Goal: Task Accomplishment & Management: Complete application form

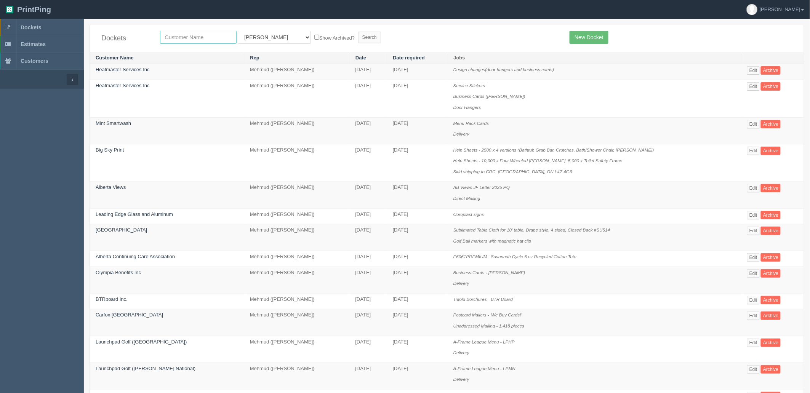
click at [179, 38] on input "text" at bounding box center [198, 37] width 77 height 13
type input "construc"
click at [358, 32] on input "Search" at bounding box center [369, 37] width 23 height 11
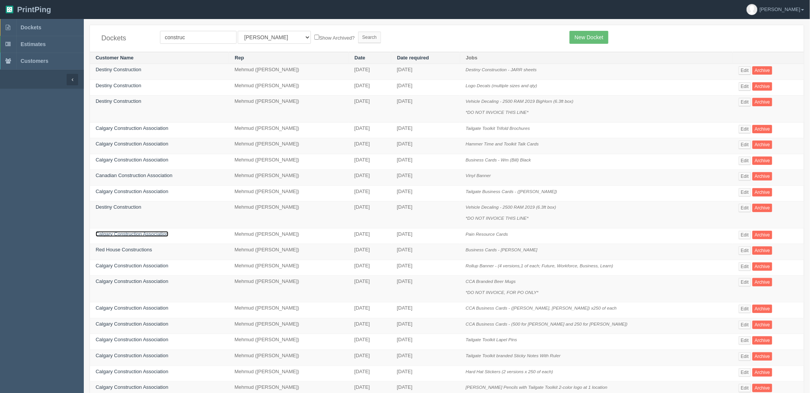
click at [132, 237] on link "Calgary Construction Association" at bounding box center [132, 234] width 73 height 6
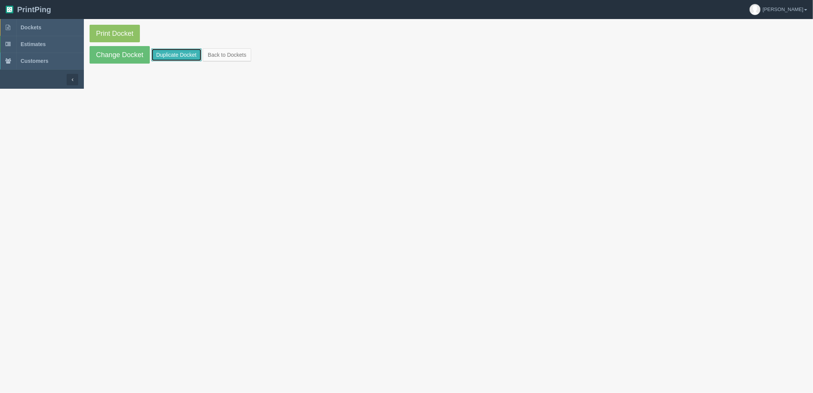
click at [165, 54] on link "Duplicate Docket" at bounding box center [176, 54] width 50 height 13
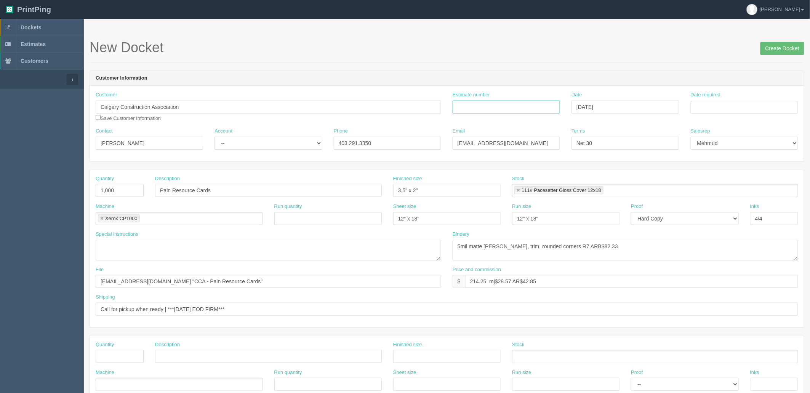
click at [501, 108] on input "Estimate number" at bounding box center [506, 107] width 107 height 13
paste input "089993"
type input "089993"
click at [702, 108] on input "Date required" at bounding box center [744, 107] width 107 height 13
click at [715, 180] on td "19" at bounding box center [719, 180] width 10 height 11
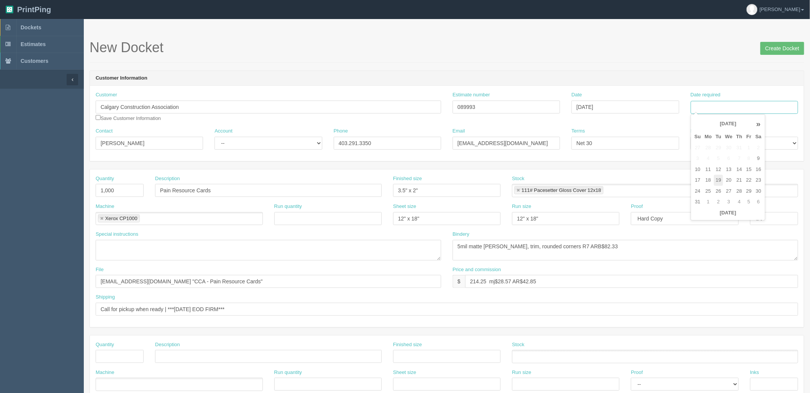
type input "[DATE]"
click at [553, 58] on div "New Docket Create Docket" at bounding box center [447, 51] width 715 height 23
drag, startPoint x: 238, startPoint y: 143, endPoint x: 236, endPoint y: 147, distance: 4.6
click at [238, 143] on select "-- Existing Client Allrush Client Rep Client" at bounding box center [268, 143] width 107 height 13
click at [215, 137] on select "-- Existing Client Allrush Client Rep Client" at bounding box center [268, 143] width 107 height 13
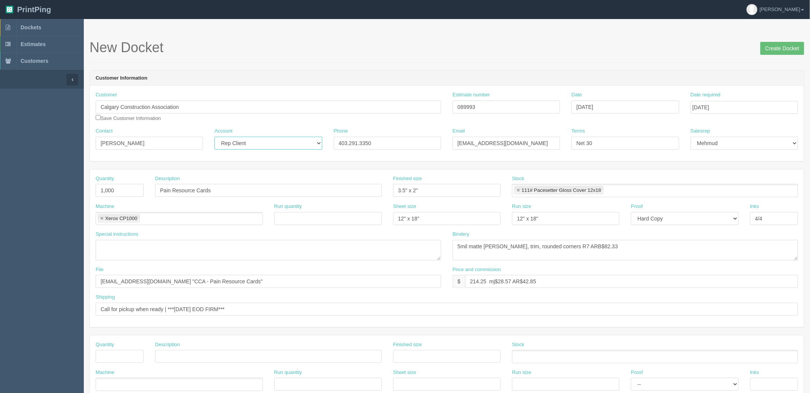
drag, startPoint x: 249, startPoint y: 141, endPoint x: 250, endPoint y: 148, distance: 6.5
click at [249, 141] on select "-- Existing Client Allrush Client Rep Client" at bounding box center [268, 143] width 107 height 13
select select "Allrush Client"
click at [215, 137] on select "-- Existing Client Allrush Client Rep Client" at bounding box center [268, 143] width 107 height 13
drag, startPoint x: 378, startPoint y: 105, endPoint x: 261, endPoint y: 105, distance: 116.6
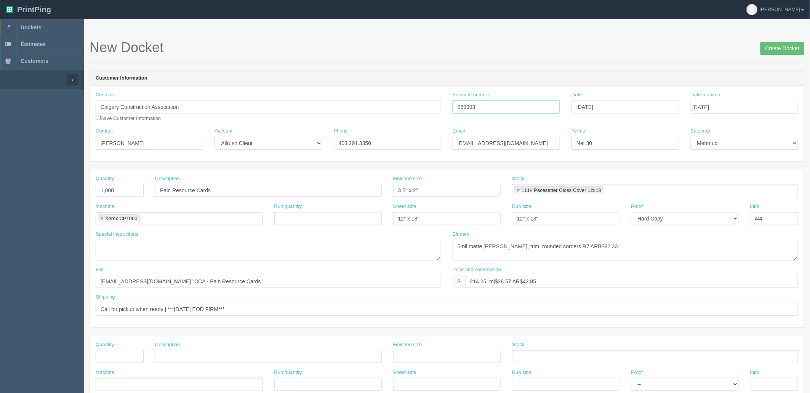
click at [280, 105] on div "Customer Calgary Construction Association Save Customer Information Estimate nu…" at bounding box center [447, 109] width 714 height 36
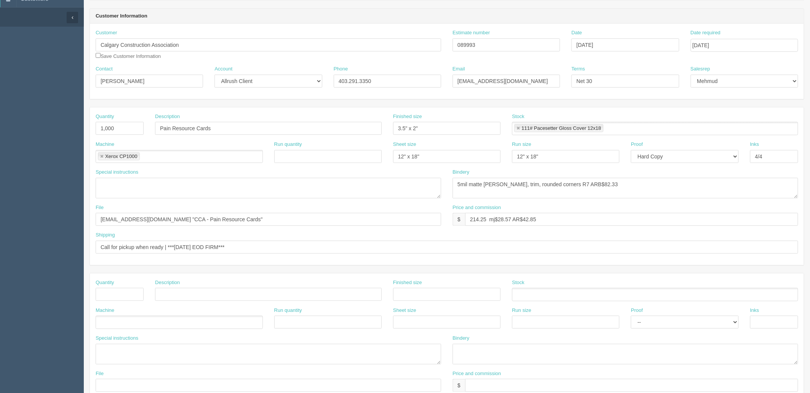
scroll to position [85, 0]
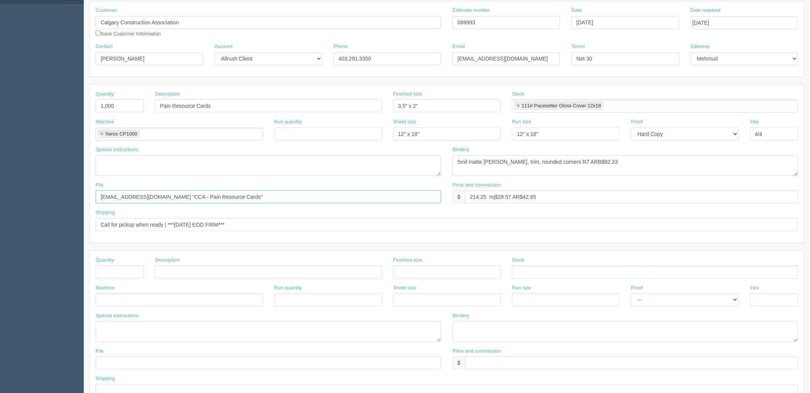
drag, startPoint x: 234, startPoint y: 197, endPoint x: 230, endPoint y: 187, distance: 11.3
click at [235, 197] on input "files@allrush.ca "CCA - Pain Resource Cards"" at bounding box center [269, 197] width 346 height 13
click at [198, 225] on input "Call for pickup when ready | ***Friday EOD FIRM***" at bounding box center [447, 224] width 703 height 13
type input "Call for pickup when ready | ***Tuesday EOD FIRM***"
click at [210, 196] on input "files@allrush.ca "CCA - Pain Resource Cards"" at bounding box center [269, 197] width 346 height 13
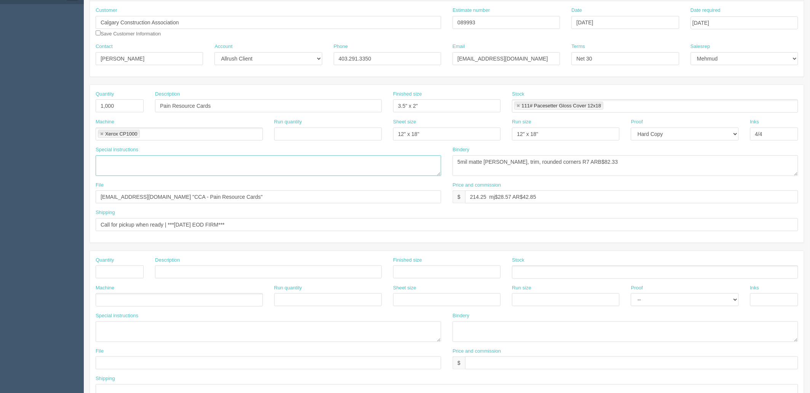
click at [227, 162] on textarea at bounding box center [269, 165] width 346 height 21
drag, startPoint x: 231, startPoint y: 196, endPoint x: 37, endPoint y: 195, distance: 194.0
click at [37, 195] on section "Dockets Estimates Customers" at bounding box center [405, 270] width 810 height 673
paste input "Z:\C\Calgary Construction Association\2025\April 2025\Pain Resource Cards - 040…"
drag, startPoint x: 207, startPoint y: 196, endPoint x: 0, endPoint y: 170, distance: 208.9
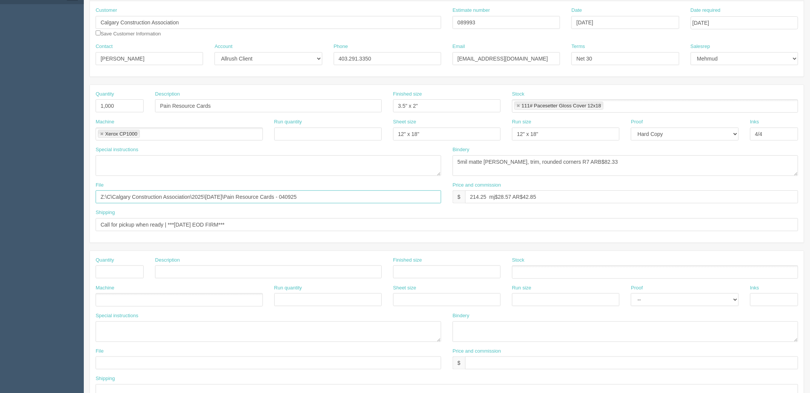
click at [0, 170] on section "Dockets Estimates Customers" at bounding box center [405, 270] width 810 height 673
type input "\April 2025\Pain Resource Cards - 040925"
click at [134, 159] on textarea at bounding box center [269, 165] width 346 height 21
click at [134, 159] on textarea "Rerun from Aptril 2025" at bounding box center [269, 165] width 346 height 21
type textarea "Rerun from April 2025"
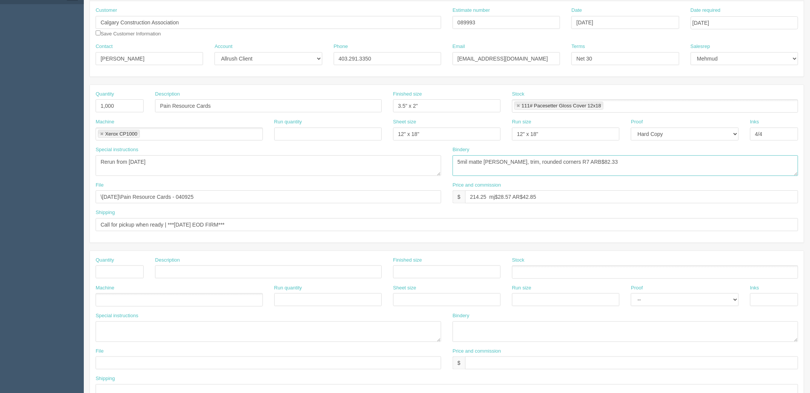
drag, startPoint x: 510, startPoint y: 159, endPoint x: 561, endPoint y: 178, distance: 54.3
click at [514, 159] on textarea "5mil matte lam, trim, rounded corners R7 ARB$82.33" at bounding box center [626, 165] width 346 height 21
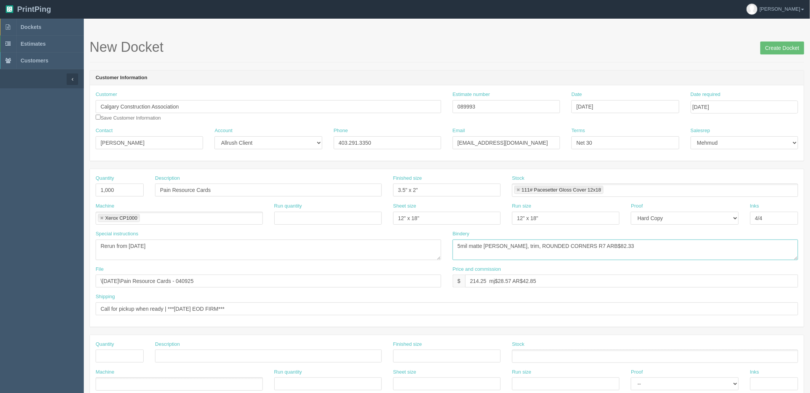
scroll to position [0, 0]
type textarea "5mil matte lam, trim, ROUNDED CORNERS R7 ARB$82.33"
click at [771, 47] on input "Create Docket" at bounding box center [783, 48] width 44 height 13
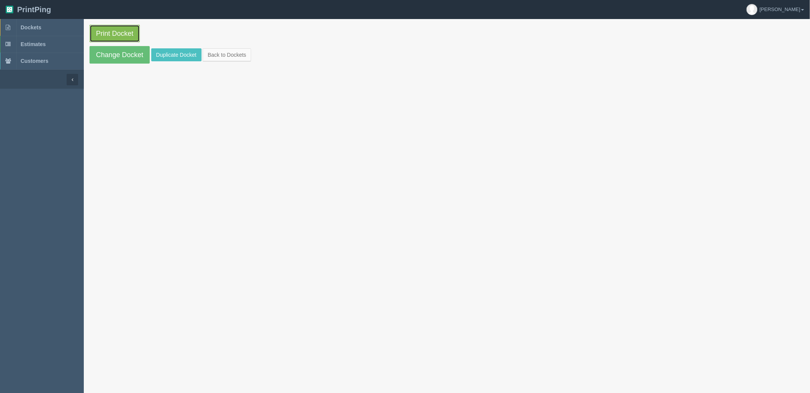
click at [125, 31] on link "Print Docket" at bounding box center [115, 34] width 50 height 18
click at [55, 27] on link "Dockets" at bounding box center [42, 27] width 84 height 17
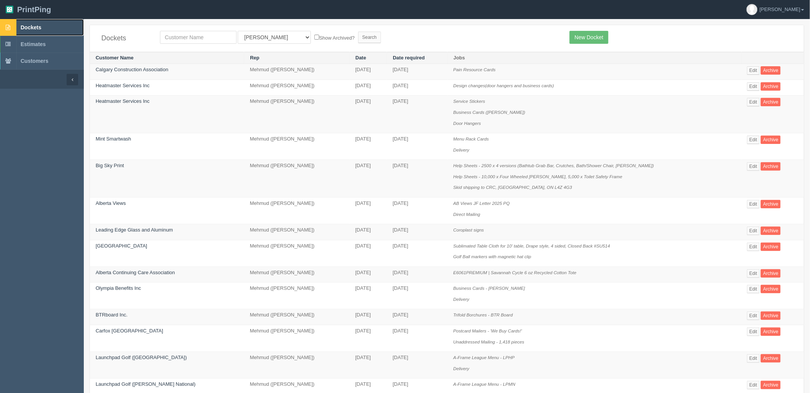
click at [34, 26] on span "Dockets" at bounding box center [31, 27] width 21 height 6
click at [197, 37] on input "text" at bounding box center [198, 37] width 77 height 13
type input "pdc"
click at [358, 32] on input "Search" at bounding box center [369, 37] width 23 height 11
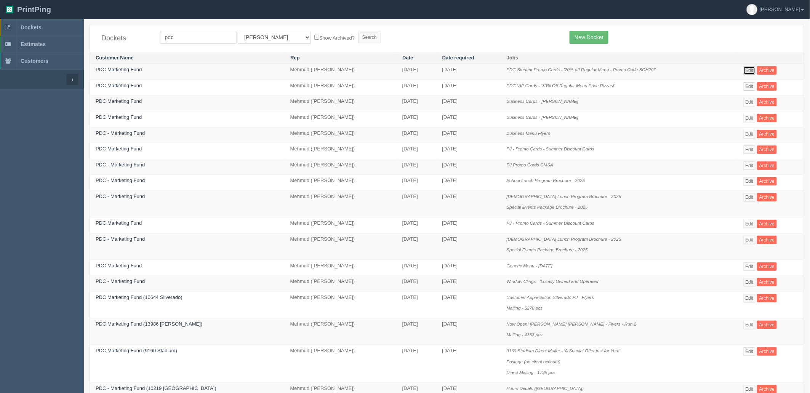
click at [744, 70] on link "Edit" at bounding box center [749, 70] width 13 height 8
click at [747, 86] on link "Edit" at bounding box center [749, 86] width 13 height 8
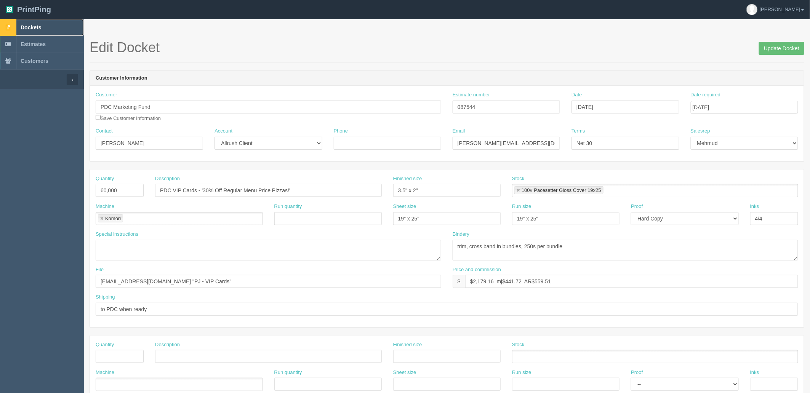
click at [56, 25] on link "Dockets" at bounding box center [42, 27] width 84 height 17
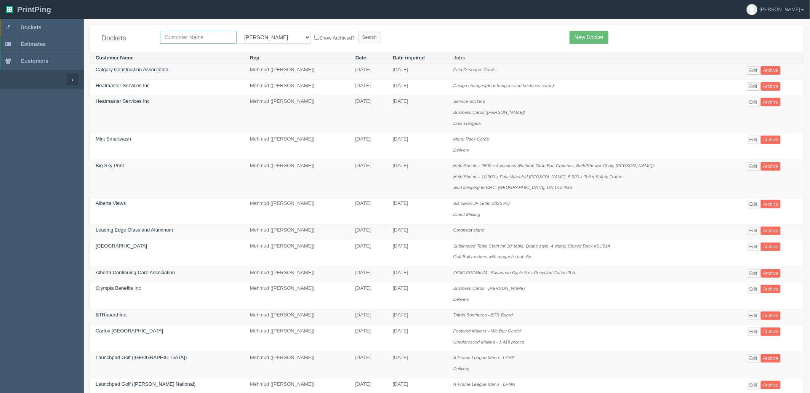
click at [212, 37] on input "text" at bounding box center [198, 37] width 77 height 13
type input "afro"
click at [358, 32] on input "Search" at bounding box center [369, 37] width 23 height 11
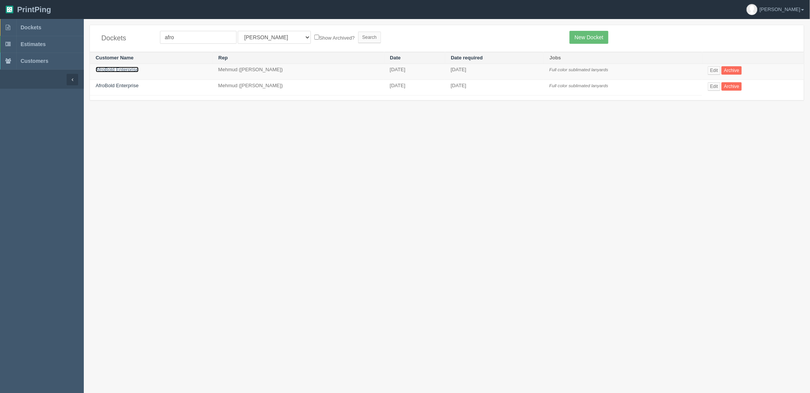
click at [124, 69] on link "AfroBold Enterprise" at bounding box center [117, 70] width 43 height 6
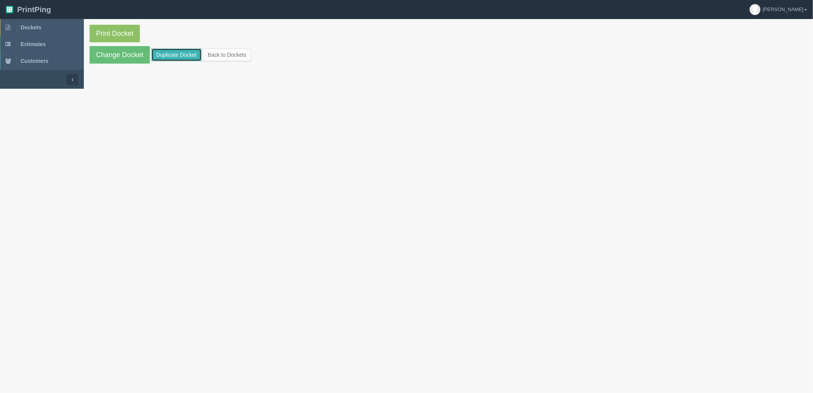
click at [165, 55] on link "Duplicate Docket" at bounding box center [176, 54] width 50 height 13
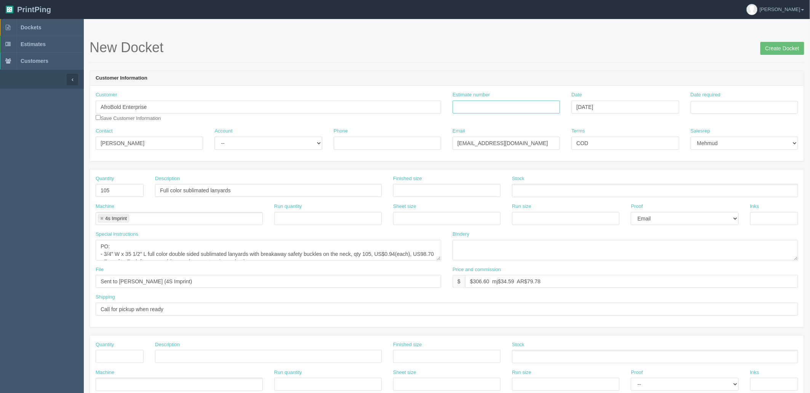
click at [544, 104] on input "Estimate number" at bounding box center [506, 107] width 107 height 13
type input "Outsource - See quotesheet"
click at [743, 192] on td "28" at bounding box center [740, 191] width 10 height 11
click at [728, 191] on td "27" at bounding box center [728, 191] width 11 height 11
type input "[DATE]"
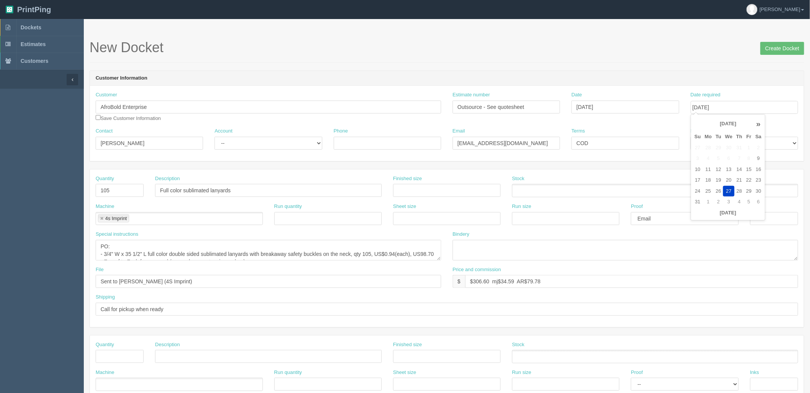
click at [588, 95] on div "Date August 14, 2025" at bounding box center [625, 102] width 107 height 22
drag, startPoint x: 250, startPoint y: 139, endPoint x: 253, endPoint y: 147, distance: 8.6
click at [250, 139] on select "-- Existing Client Allrush Client Rep Client" at bounding box center [268, 143] width 107 height 13
select select "Rep Client"
click at [215, 137] on select "-- Existing Client Allrush Client Rep Client" at bounding box center [268, 143] width 107 height 13
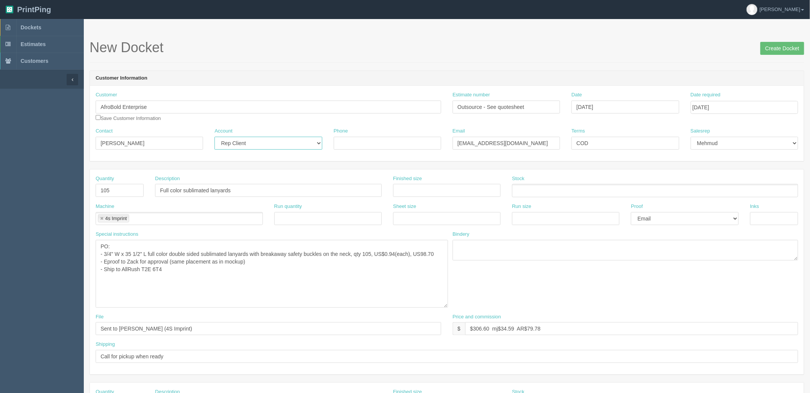
drag, startPoint x: 440, startPoint y: 258, endPoint x: 447, endPoint y: 306, distance: 48.5
click at [447, 306] on textarea "PO: - 3/4" W x 35 1/2" L full color double sided sublimated lanyards with break…" at bounding box center [272, 274] width 352 height 68
click at [173, 259] on textarea "PO: - 3/4" W x 35 1/2" L full color double sided sublimated lanyards with break…" at bounding box center [272, 274] width 352 height 68
drag, startPoint x: 207, startPoint y: 266, endPoint x: 447, endPoint y: 317, distance: 245.1
click at [211, 266] on textarea "PO: - 3/4" W x 35 1/2" L full color double sided sublimated lanyards with break…" at bounding box center [272, 274] width 352 height 68
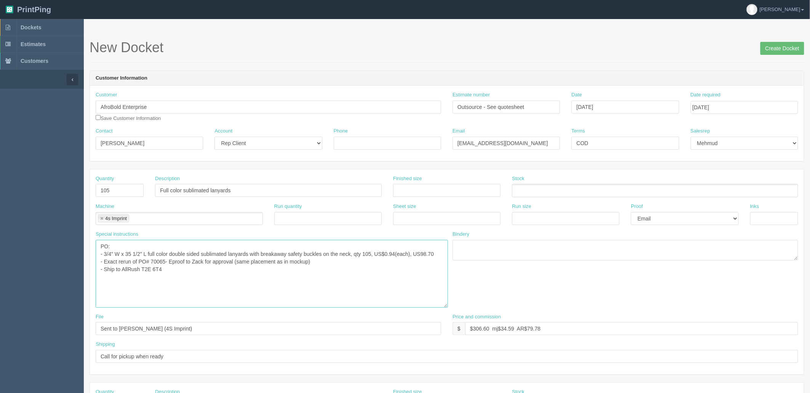
click at [168, 270] on textarea "PO: - 3/4" W x 35 1/2" L full color double sided sublimated lanyards with break…" at bounding box center [272, 274] width 352 height 68
click at [176, 287] on textarea "PO: - 3/4" W x 35 1/2" L full color double sided sublimated lanyards with break…" at bounding box center [272, 274] width 352 height 68
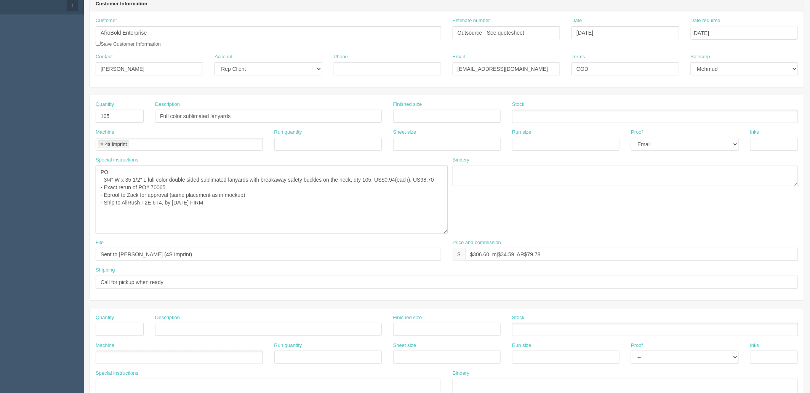
scroll to position [85, 0]
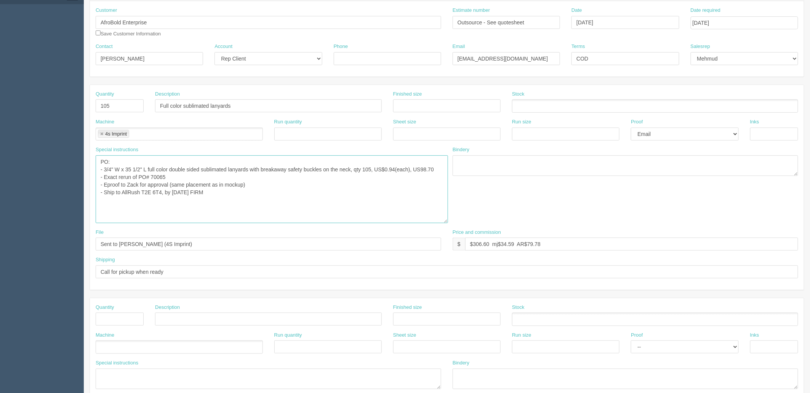
type textarea "PO: - 3/4" W x 35 1/2" L full color double sided sublimated lanyards with break…"
drag, startPoint x: 502, startPoint y: 243, endPoint x: 711, endPoint y: 312, distance: 220.0
click at [502, 243] on input "$306.60 mj$34.59 AR$79.78" at bounding box center [631, 244] width 333 height 13
type input "$306.60 mj$42.22 AR$79.94"
click at [212, 239] on input "Sent to Shelton (4S Imprint)" at bounding box center [269, 244] width 346 height 13
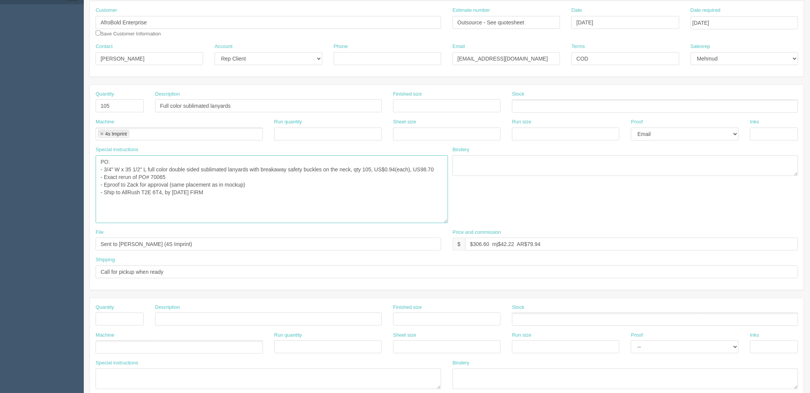
click at [263, 205] on textarea "PO: - 3/4" W x 35 1/2" L full color double sided sublimated lanyards with break…" at bounding box center [272, 189] width 352 height 68
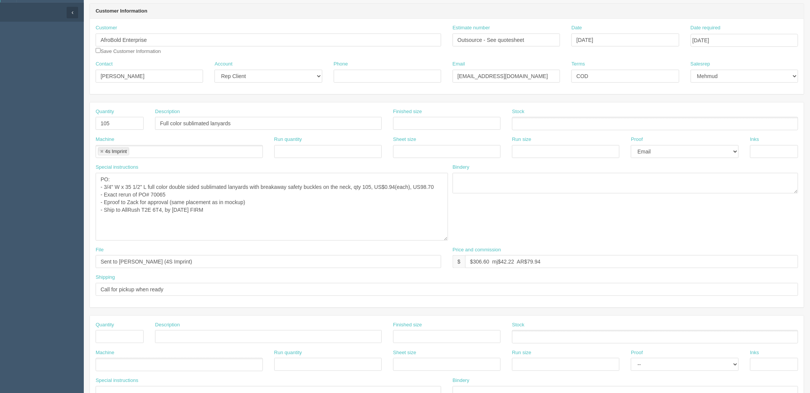
scroll to position [0, 0]
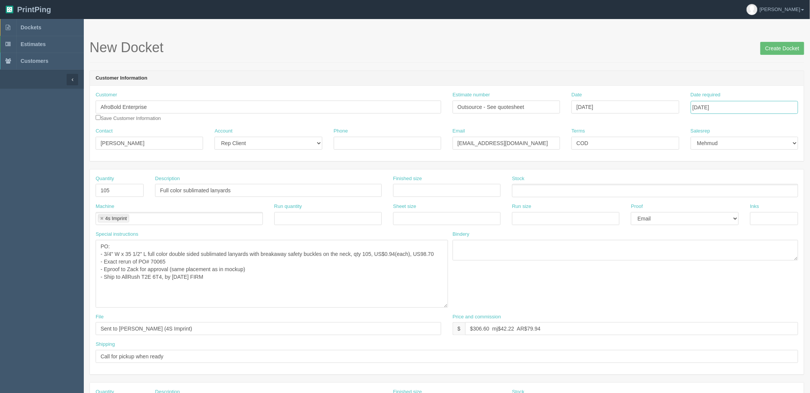
click at [742, 109] on input "[DATE]" at bounding box center [744, 107] width 107 height 13
click at [705, 35] on section "New Docket Create Docket Customer Information Customer AfroBold Enterprise Save…" at bounding box center [447, 379] width 726 height 720
click at [770, 46] on input "Create Docket" at bounding box center [783, 48] width 44 height 13
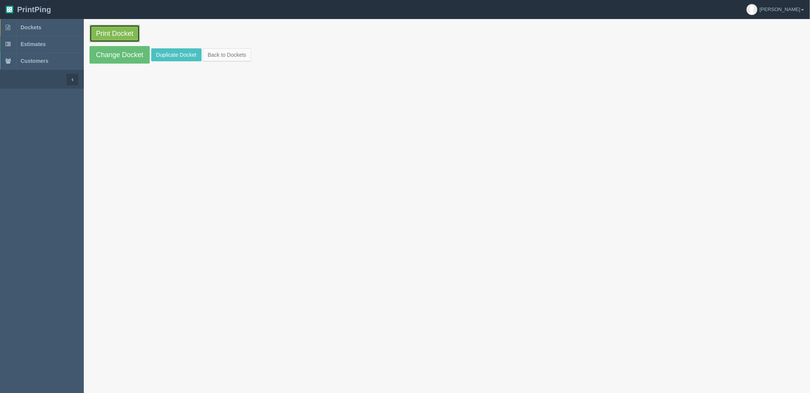
click at [119, 30] on link "Print Docket" at bounding box center [115, 34] width 50 height 18
drag, startPoint x: 60, startPoint y: 28, endPoint x: 70, endPoint y: 35, distance: 12.8
click at [60, 28] on link "Dockets" at bounding box center [42, 27] width 84 height 17
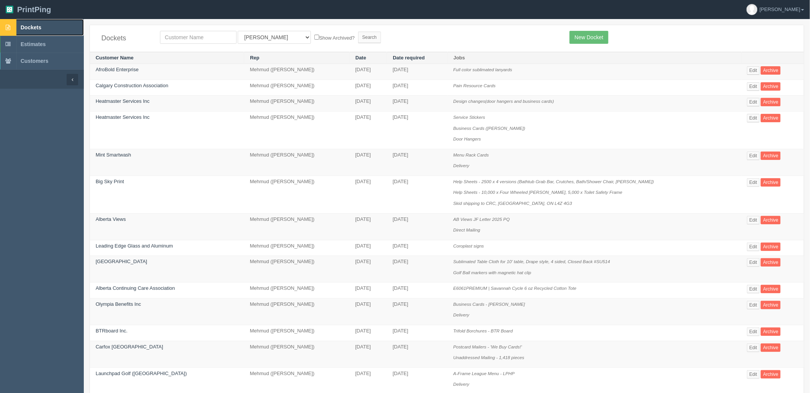
click at [51, 22] on link "Dockets" at bounding box center [42, 27] width 84 height 17
click at [54, 27] on link "Dockets" at bounding box center [42, 27] width 84 height 17
click at [35, 28] on span "Dockets" at bounding box center [31, 27] width 21 height 6
click at [31, 24] on span "Dockets" at bounding box center [31, 27] width 21 height 6
